Goal: Find specific fact: Find specific fact

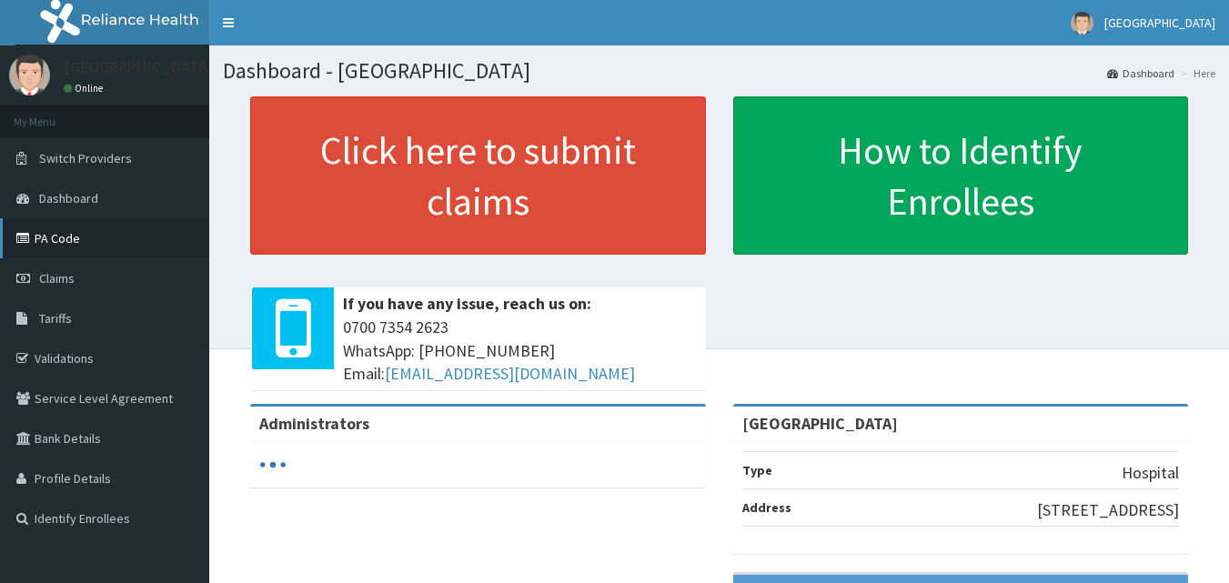
click at [87, 250] on link "PA Code" at bounding box center [104, 238] width 209 height 40
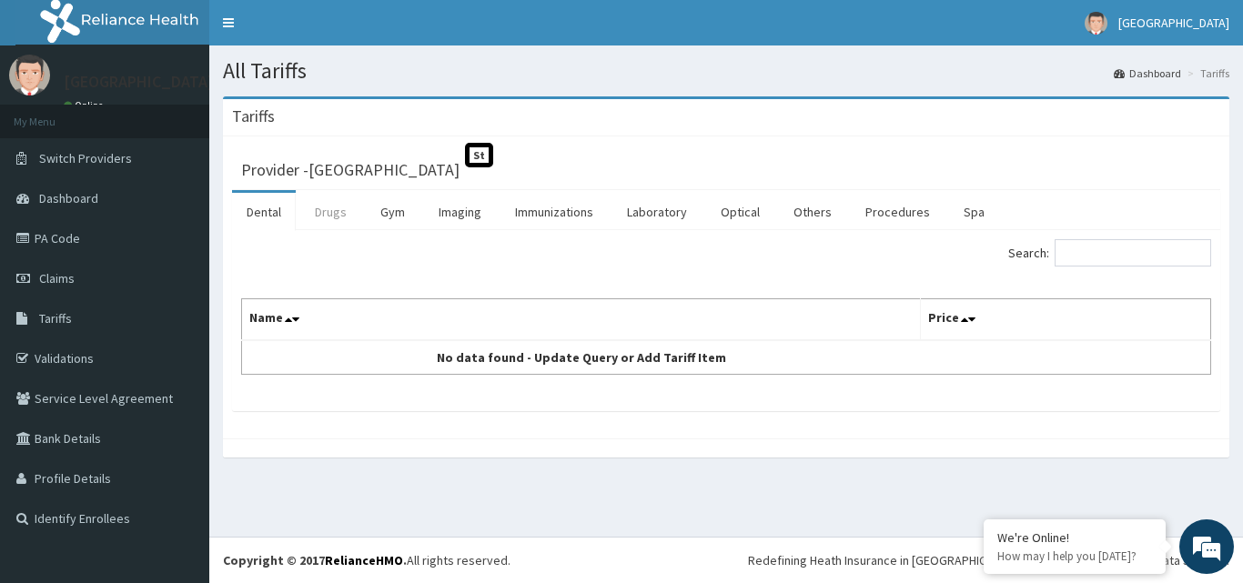
click at [333, 216] on link "Drugs" at bounding box center [330, 212] width 61 height 38
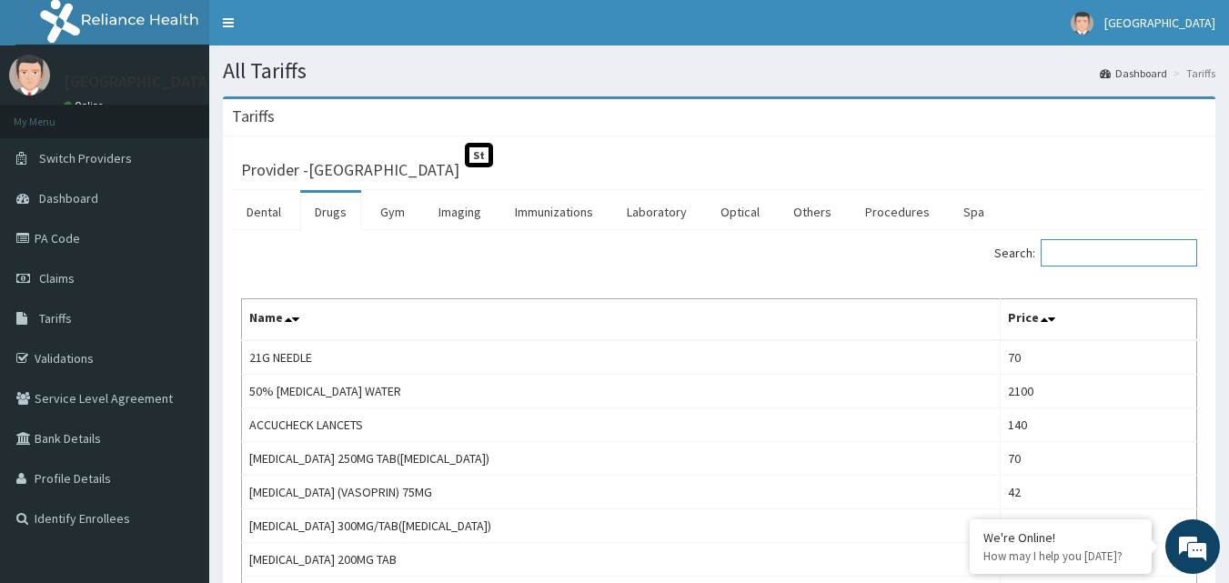
click at [1108, 256] on input "Search:" at bounding box center [1119, 252] width 156 height 27
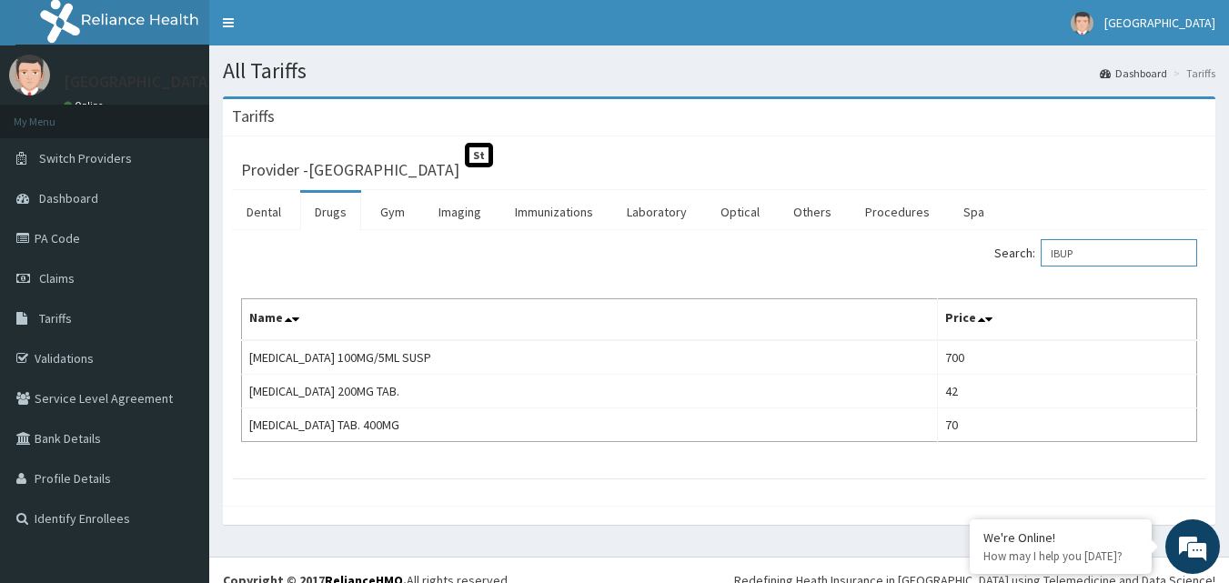
scroll to position [20, 0]
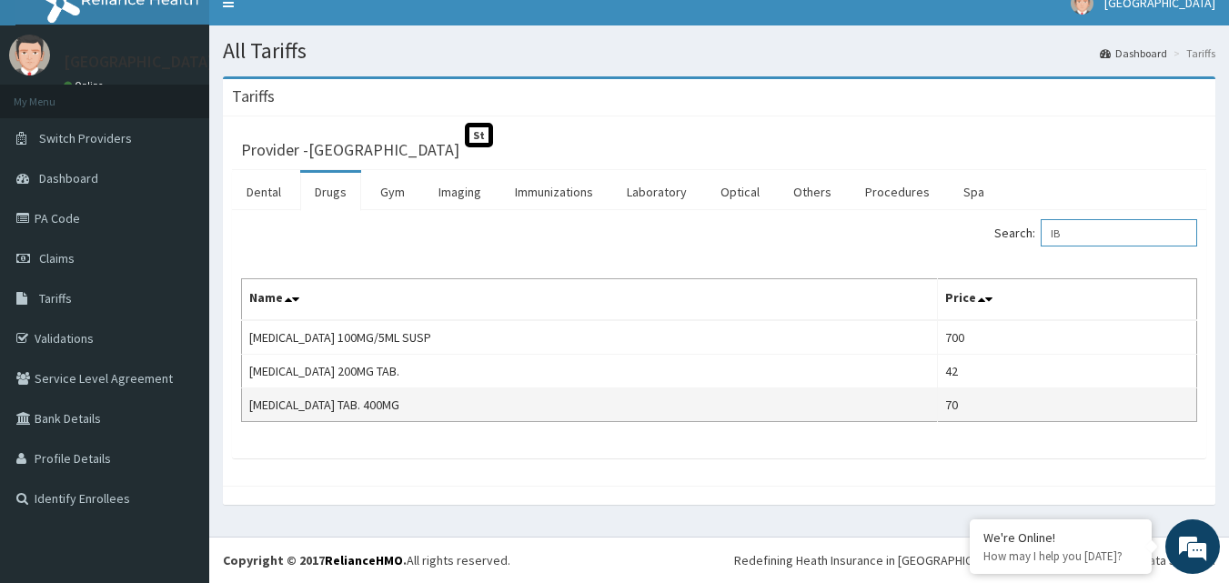
type input "I"
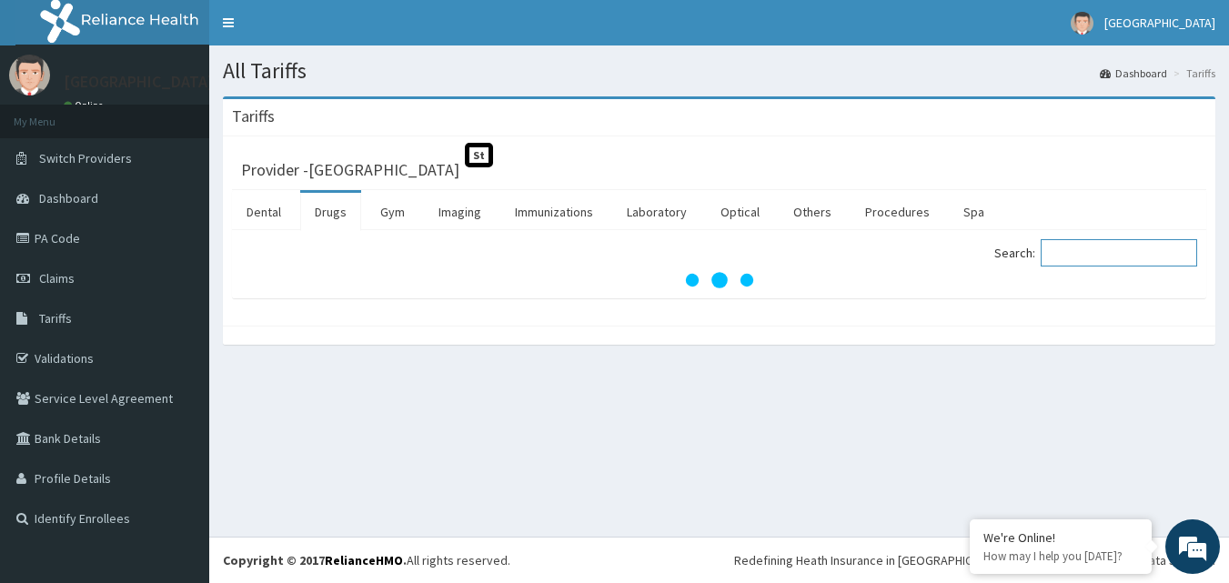
scroll to position [0, 0]
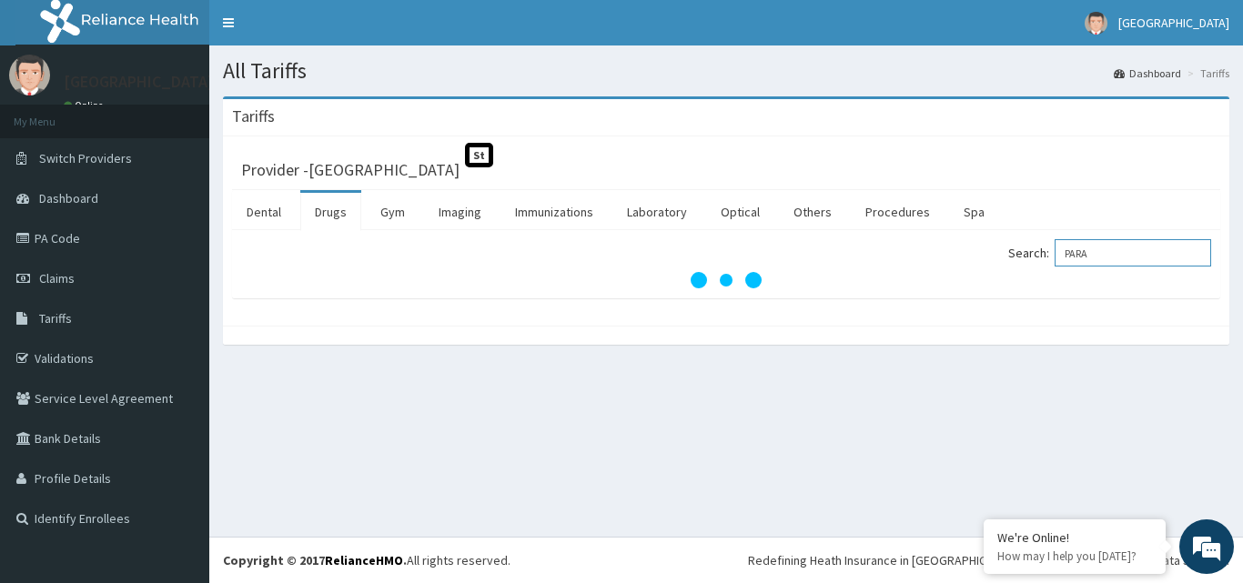
type input "PARAC"
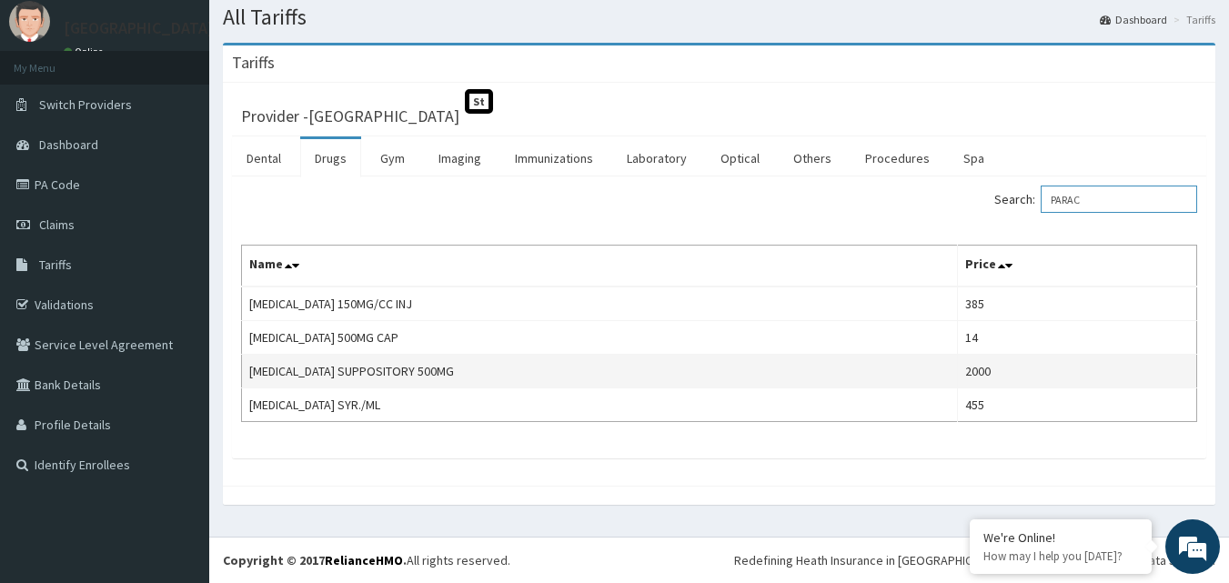
scroll to position [54, 0]
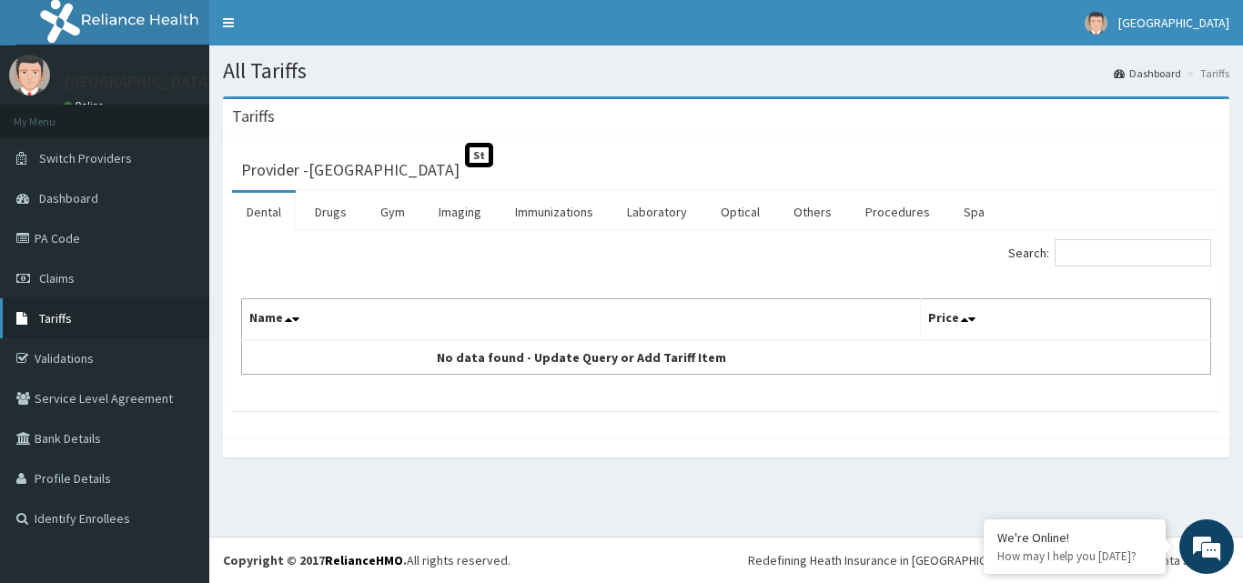
click at [70, 312] on span "Tariffs" at bounding box center [55, 318] width 33 height 16
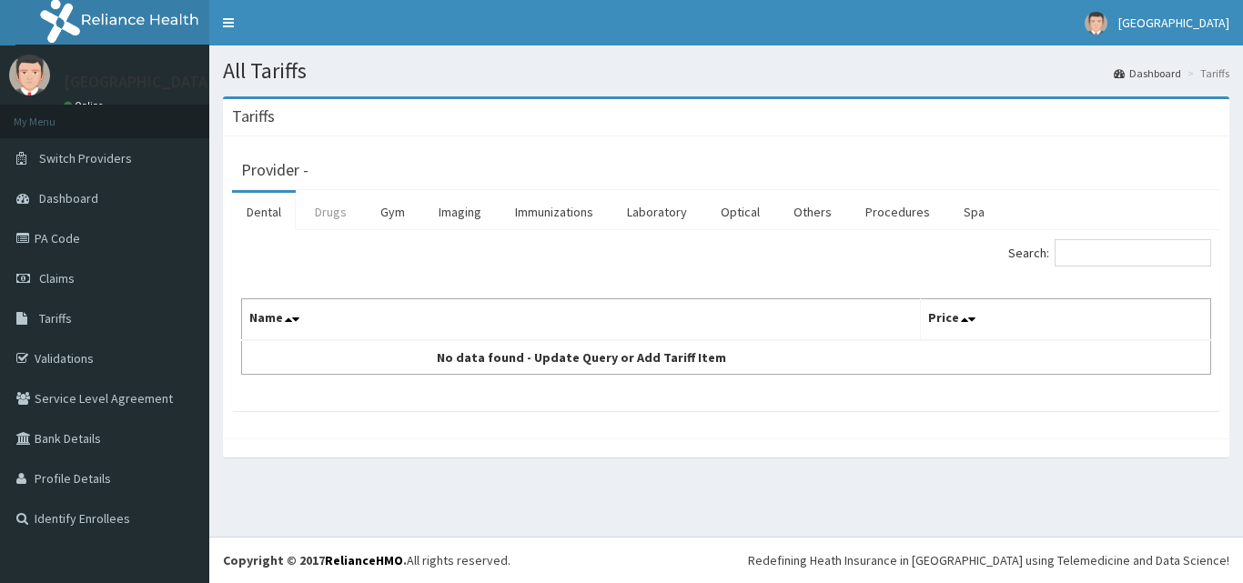
click at [328, 212] on link "Drugs" at bounding box center [330, 212] width 61 height 38
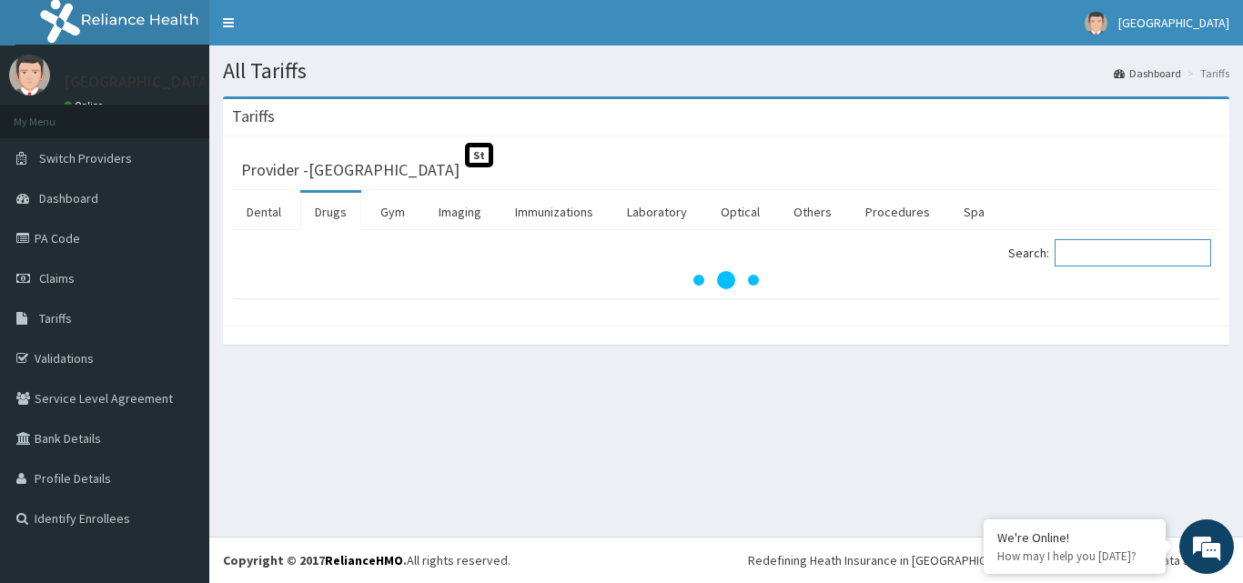
click at [1090, 254] on input "Search:" at bounding box center [1132, 252] width 156 height 27
type input "C"
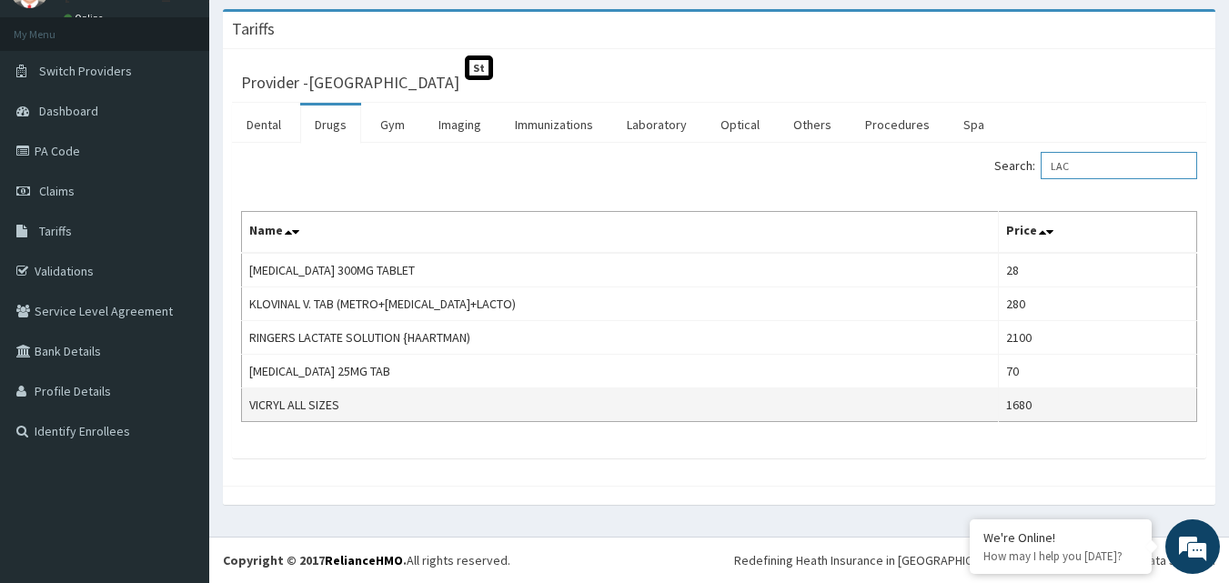
scroll to position [87, 0]
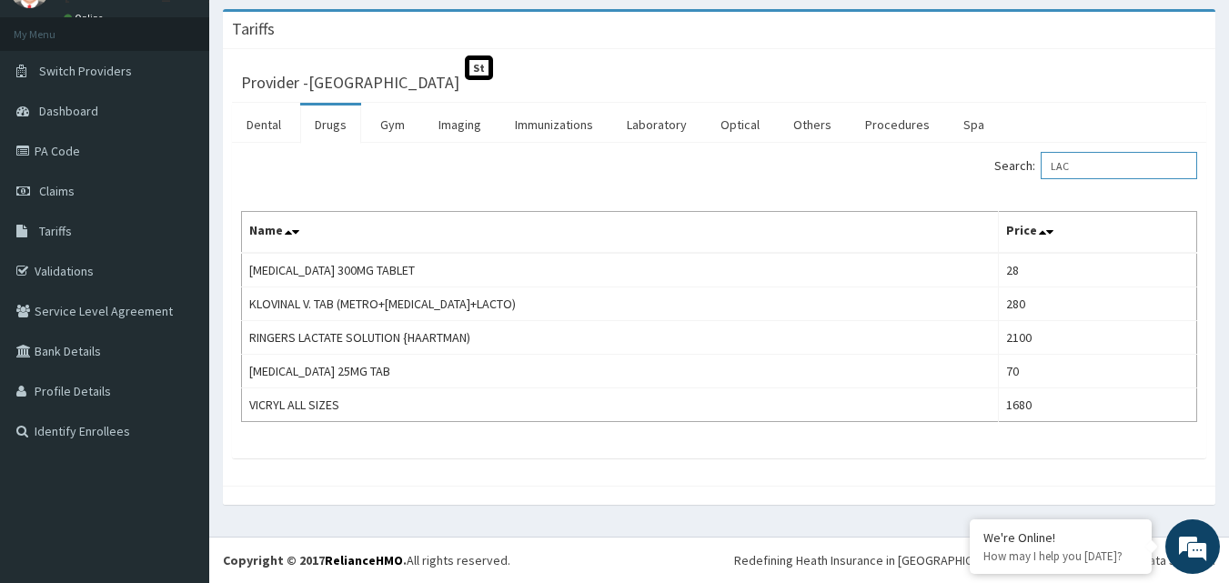
type input "LAC"
